Goal: Task Accomplishment & Management: Manage account settings

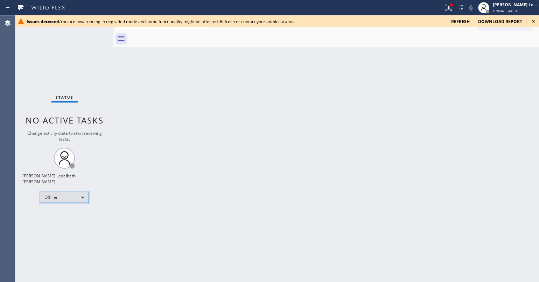
click at [62, 197] on div "Offline" at bounding box center [64, 197] width 49 height 11
click at [56, 228] on li "Break" at bounding box center [63, 230] width 47 height 8
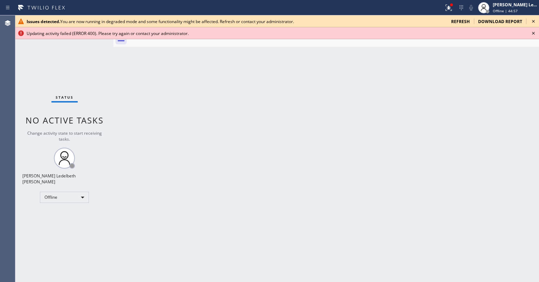
click at [526, 24] on div "download report" at bounding box center [500, 22] width 53 height 6
click at [532, 29] on icon at bounding box center [533, 33] width 8 height 8
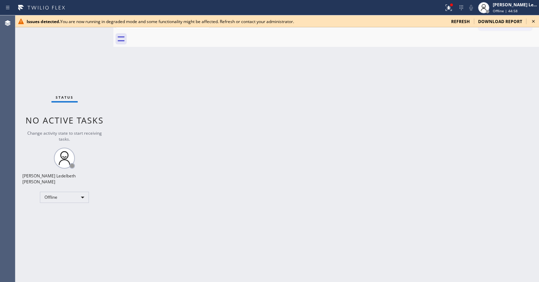
click at [532, 21] on icon at bounding box center [533, 21] width 8 height 8
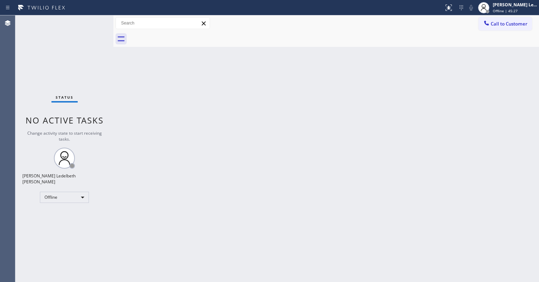
click at [79, 201] on div "Status No active tasks Change activity state to start receiving tasks. Mitz [PE…" at bounding box center [64, 148] width 98 height 267
click at [68, 195] on div "Offline" at bounding box center [64, 197] width 49 height 11
click at [63, 231] on li "Break" at bounding box center [63, 230] width 47 height 8
click at [242, 115] on div "Back to Dashboard Change Sender ID Customers Technicians Select a contact Outbo…" at bounding box center [326, 148] width 426 height 267
click at [524, 8] on div "Break | 15:13" at bounding box center [515, 10] width 44 height 5
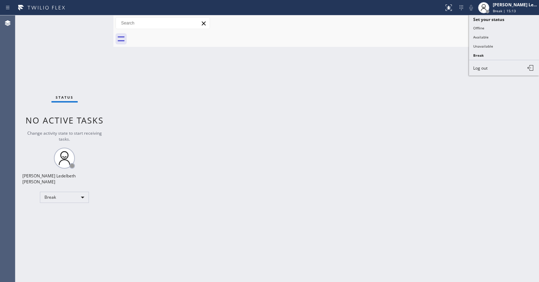
drag, startPoint x: 491, startPoint y: 46, endPoint x: 461, endPoint y: 52, distance: 31.0
click at [491, 46] on button "Unavailable" at bounding box center [504, 46] width 70 height 9
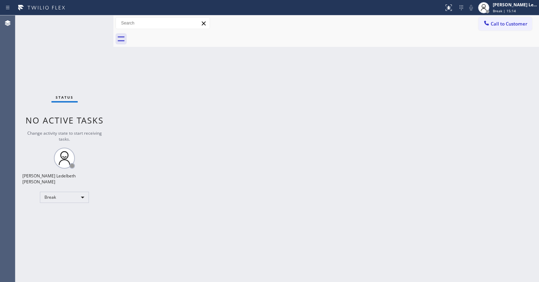
click at [218, 153] on div "Back to Dashboard Change Sender ID Customers Technicians Select a contact Outbo…" at bounding box center [326, 148] width 426 height 267
